Goal: Transaction & Acquisition: Purchase product/service

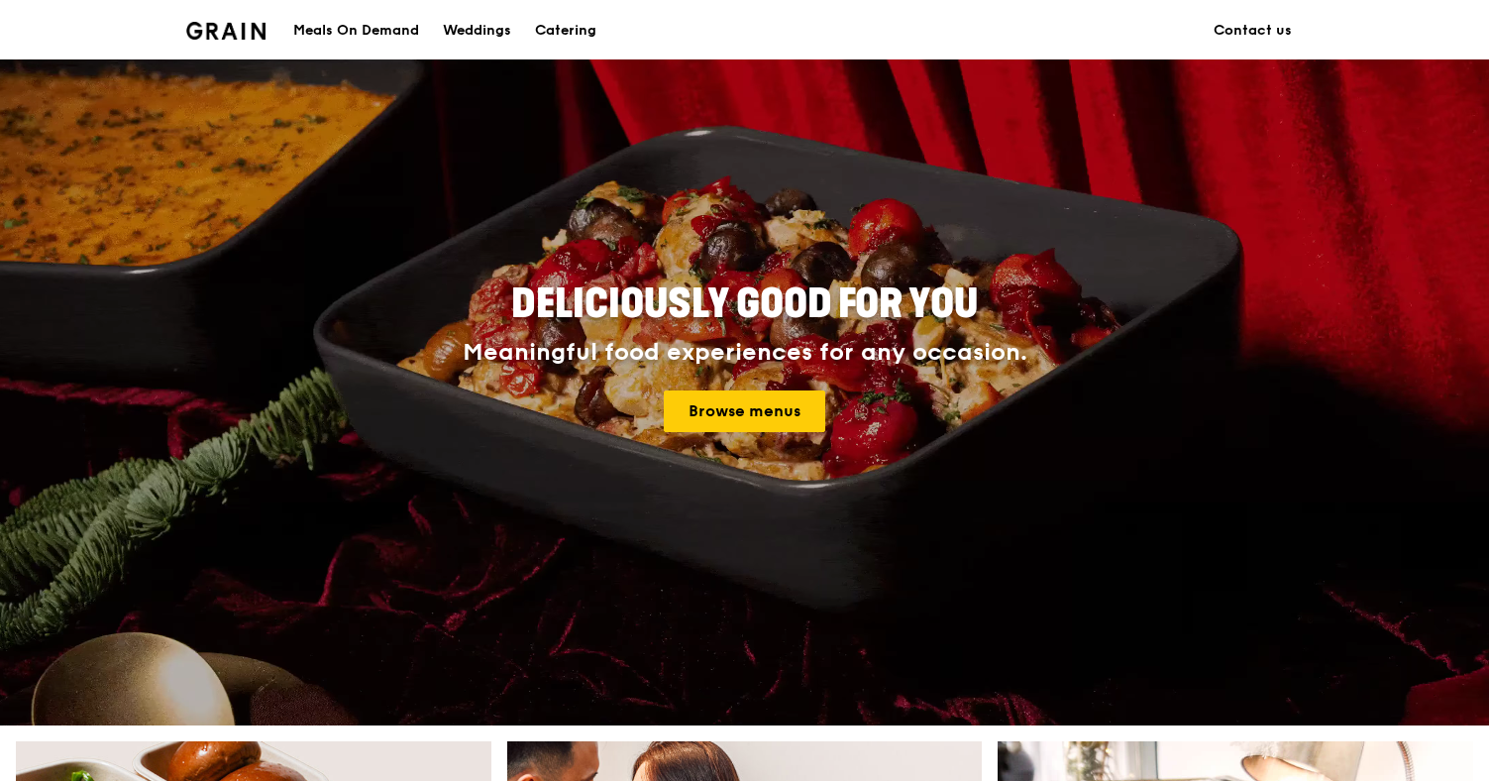
scroll to position [87, 0]
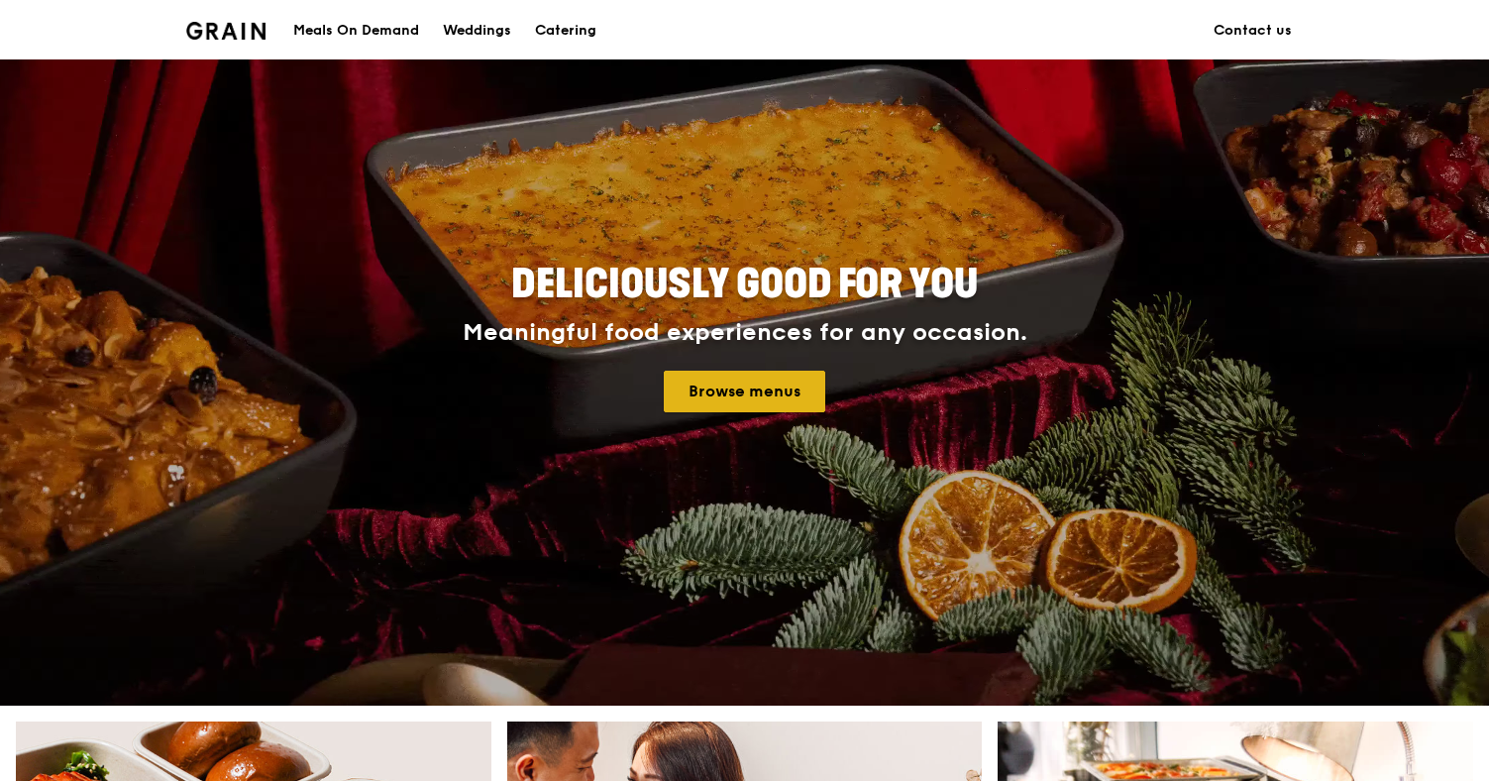
click at [743, 390] on link "Browse menus" at bounding box center [744, 392] width 161 height 42
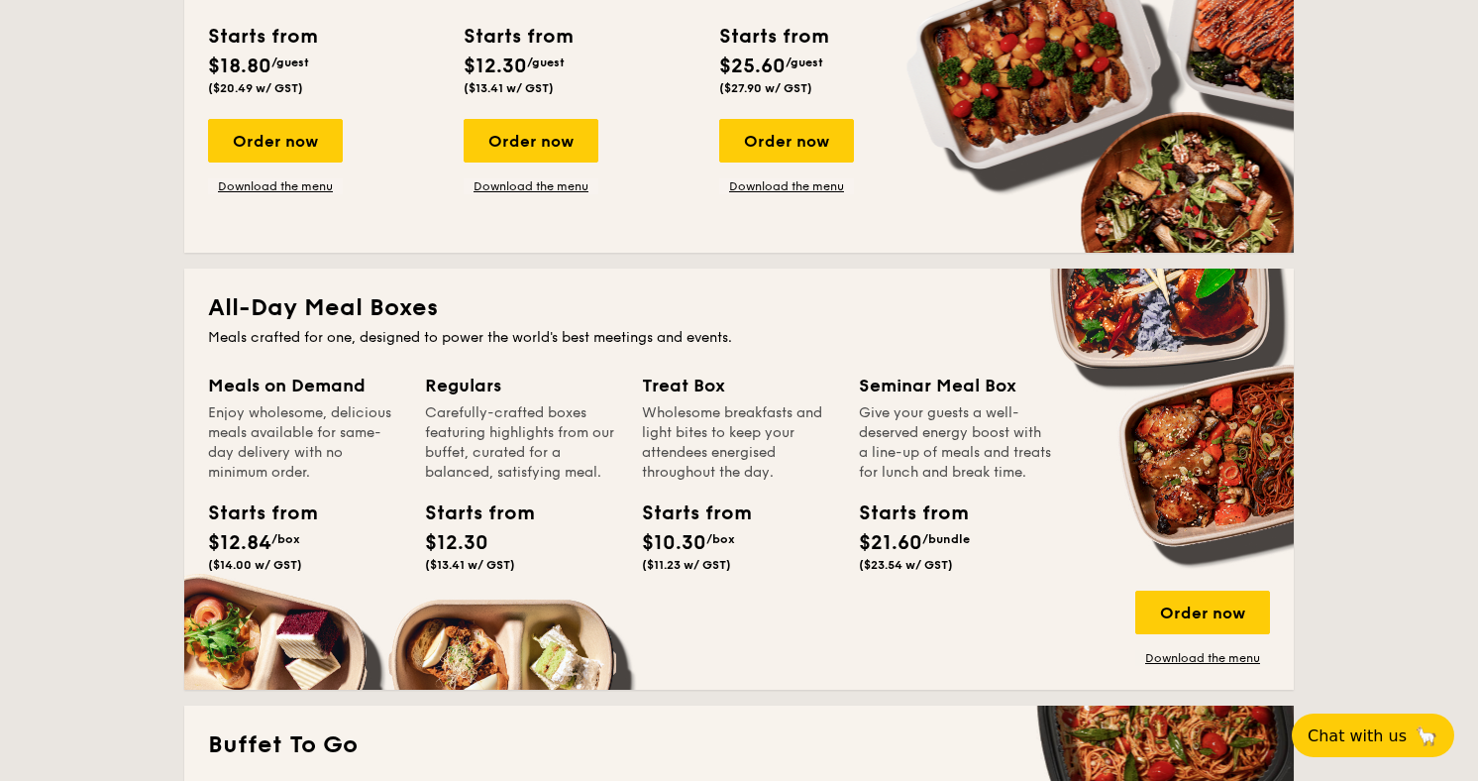
scroll to position [1069, 0]
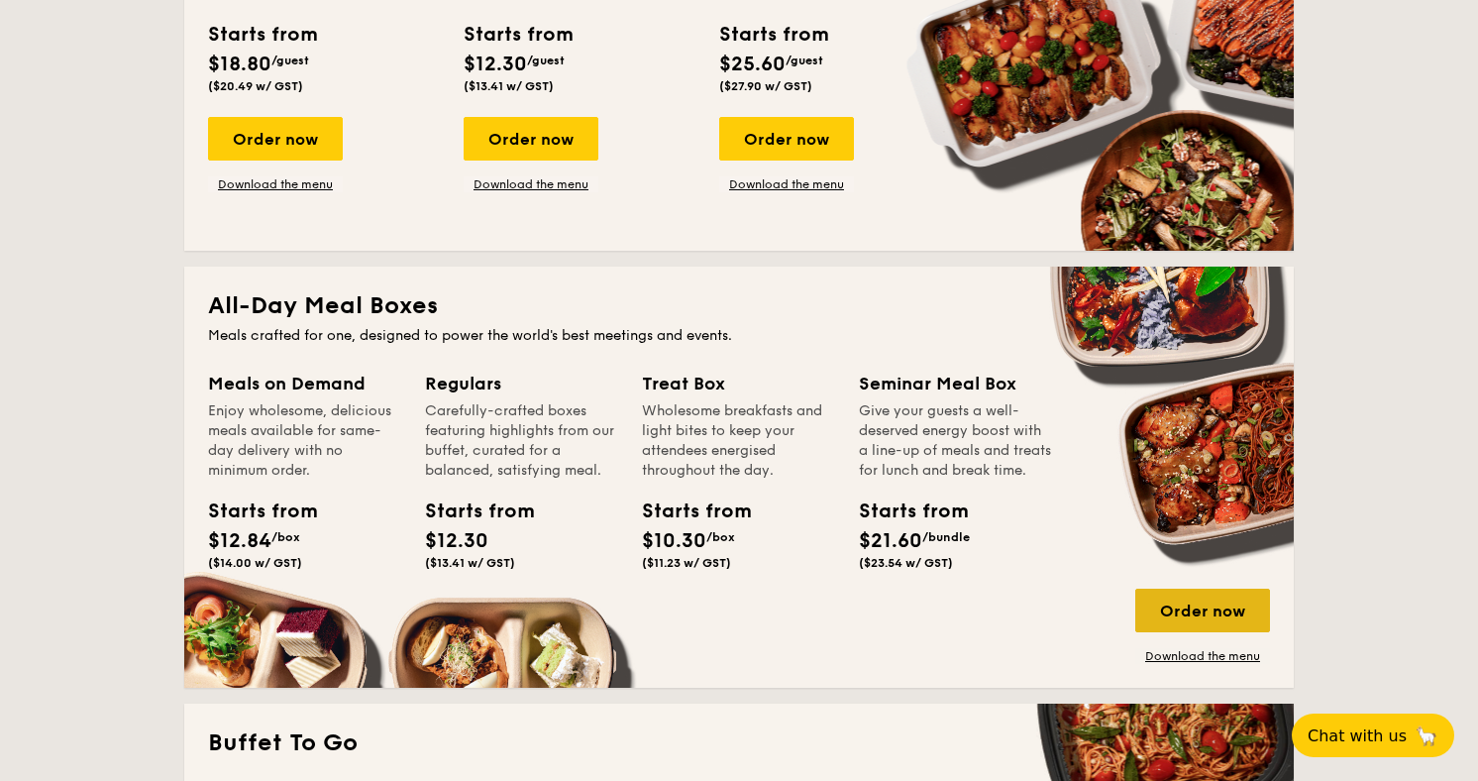
click at [1229, 618] on div "Order now" at bounding box center [1202, 611] width 135 height 44
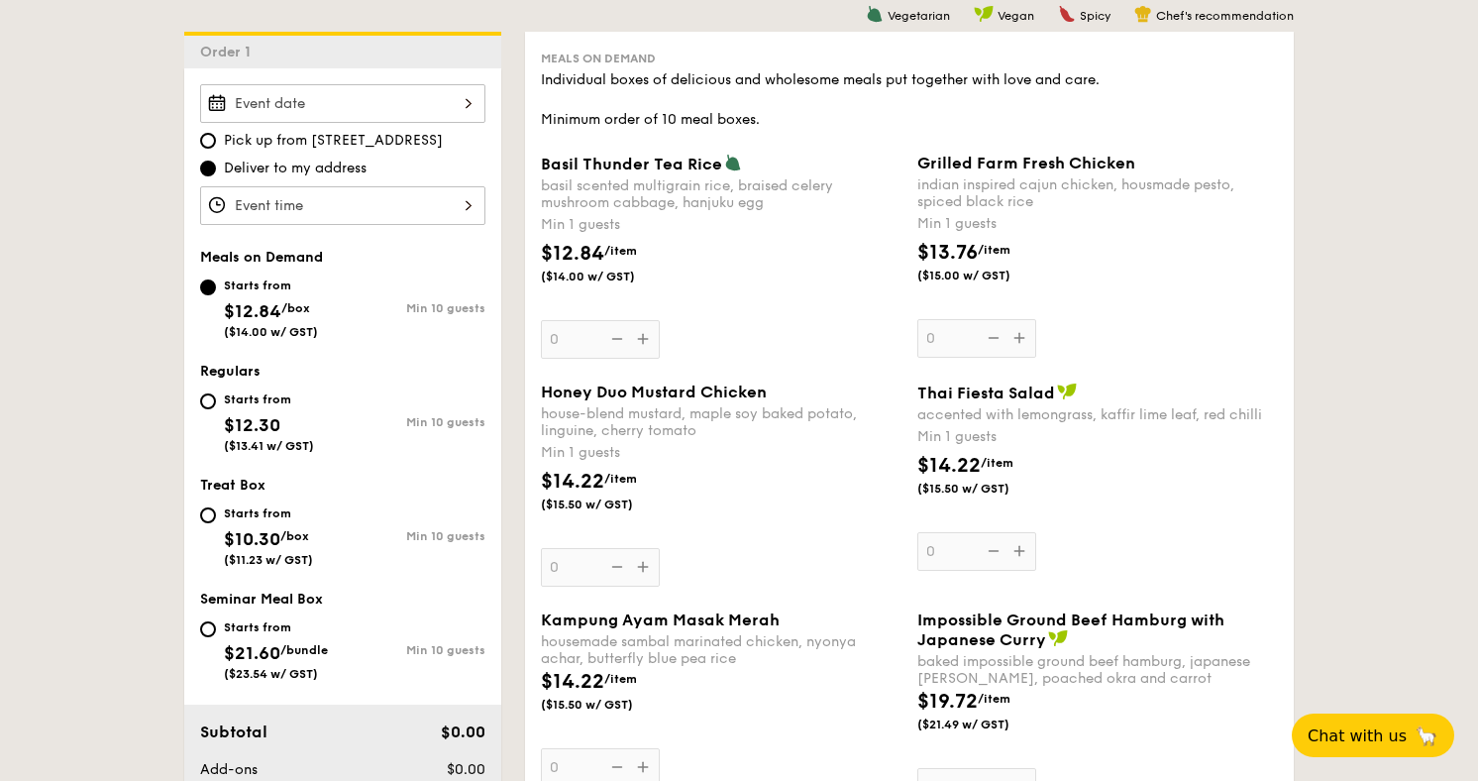
scroll to position [491, 0]
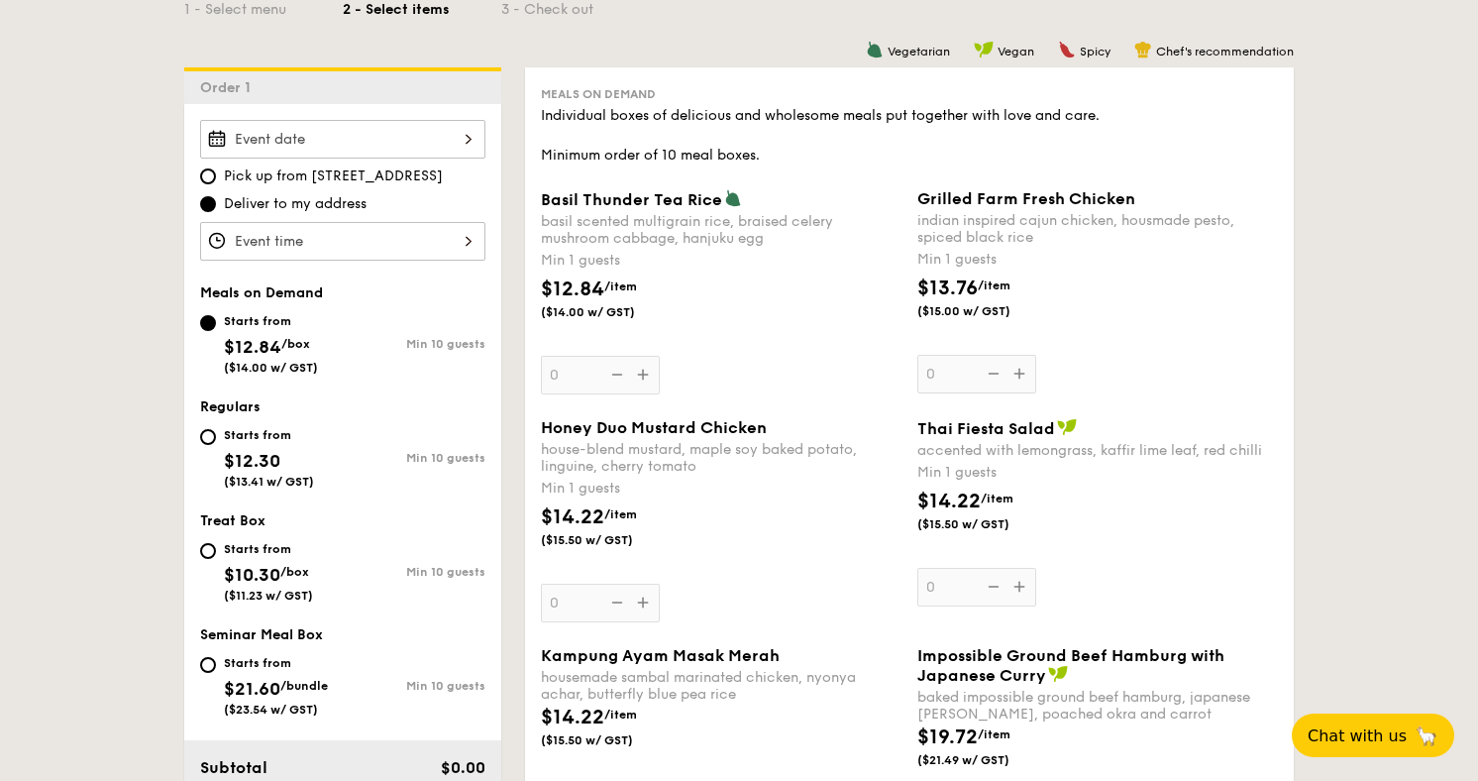
drag, startPoint x: 862, startPoint y: 50, endPoint x: 1166, endPoint y: 6, distance: 307.3
click at [648, 379] on div "Basil Thunder Tea [PERSON_NAME] scented multigrain rice, braised celery mushroo…" at bounding box center [721, 291] width 361 height 205
click at [648, 379] on input "0" at bounding box center [600, 375] width 119 height 39
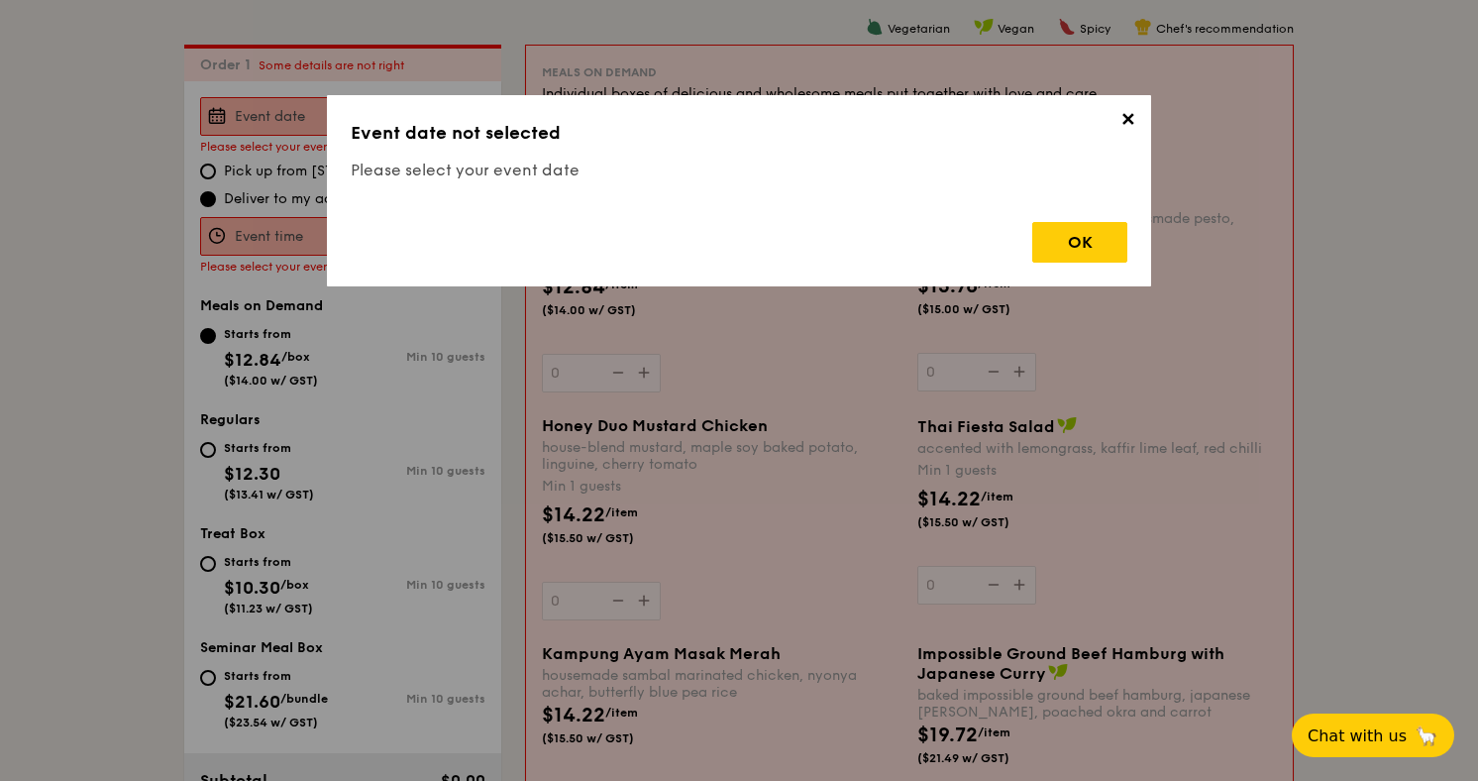
scroll to position [529, 0]
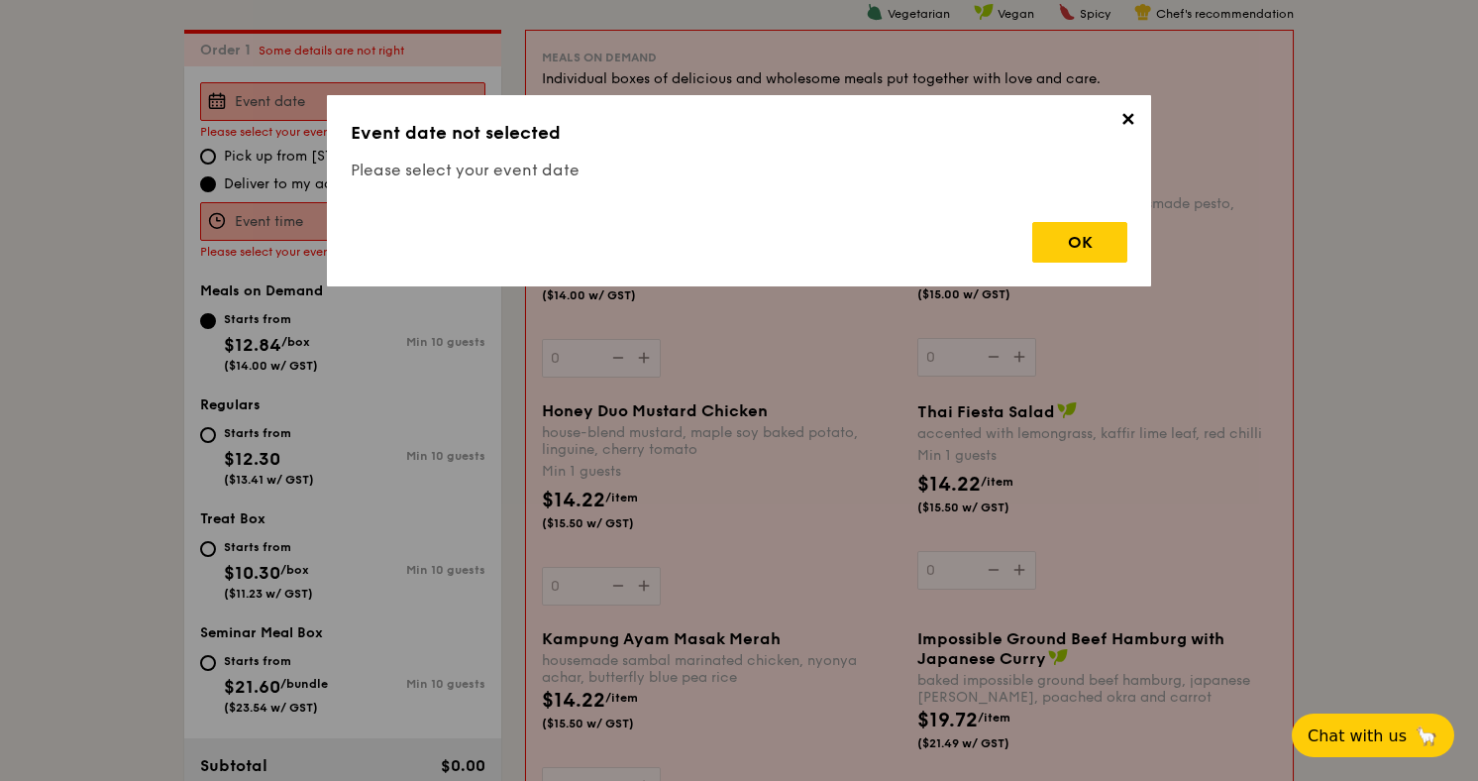
click at [1133, 121] on span "✕" at bounding box center [1128, 123] width 28 height 28
